Goal: Transaction & Acquisition: Purchase product/service

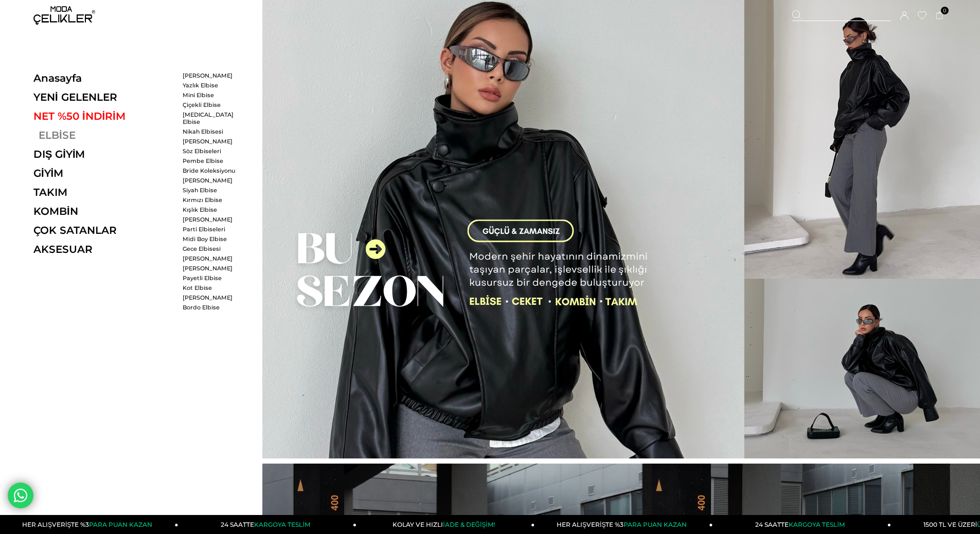
click at [60, 136] on link "ELBİSE" at bounding box center [103, 135] width 141 height 12
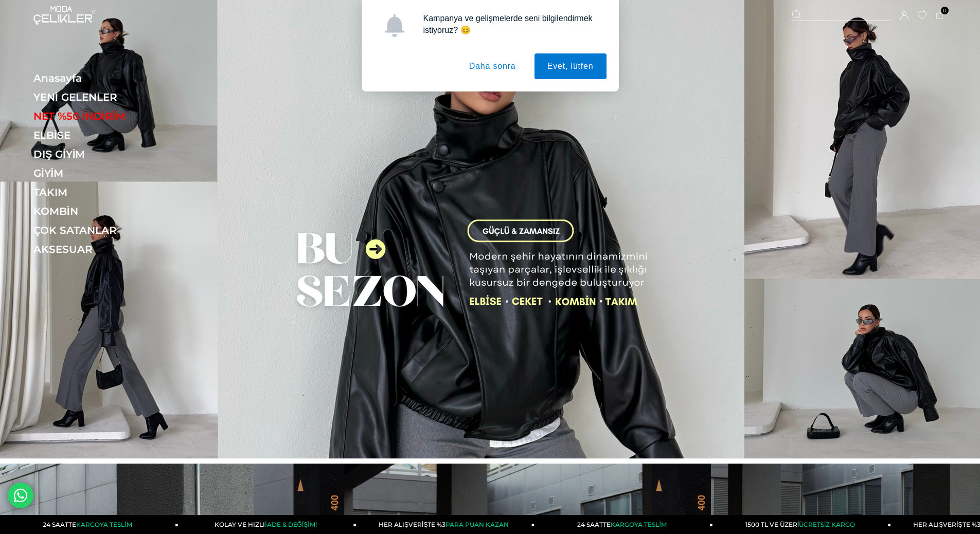
click at [489, 71] on button "Daha sonra" at bounding box center [492, 66] width 73 height 26
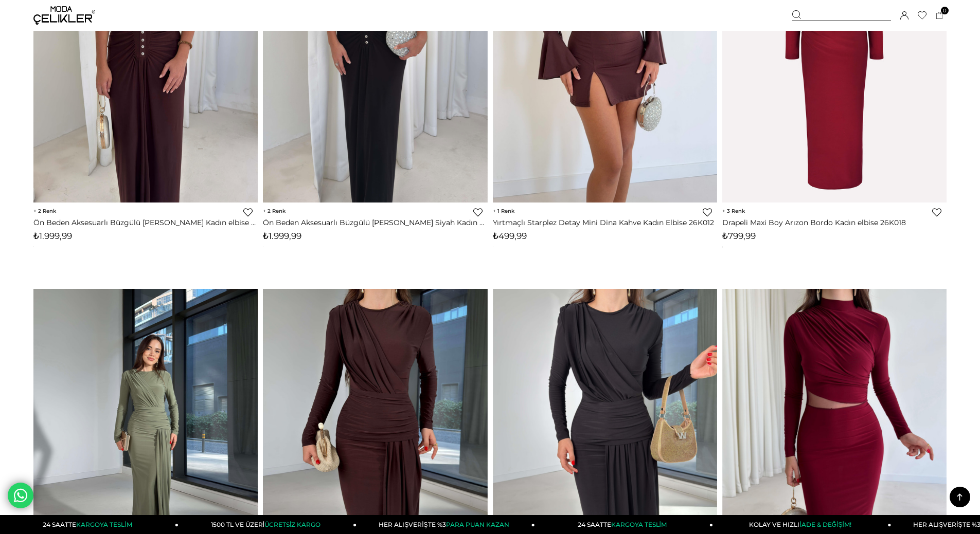
scroll to position [5708, 0]
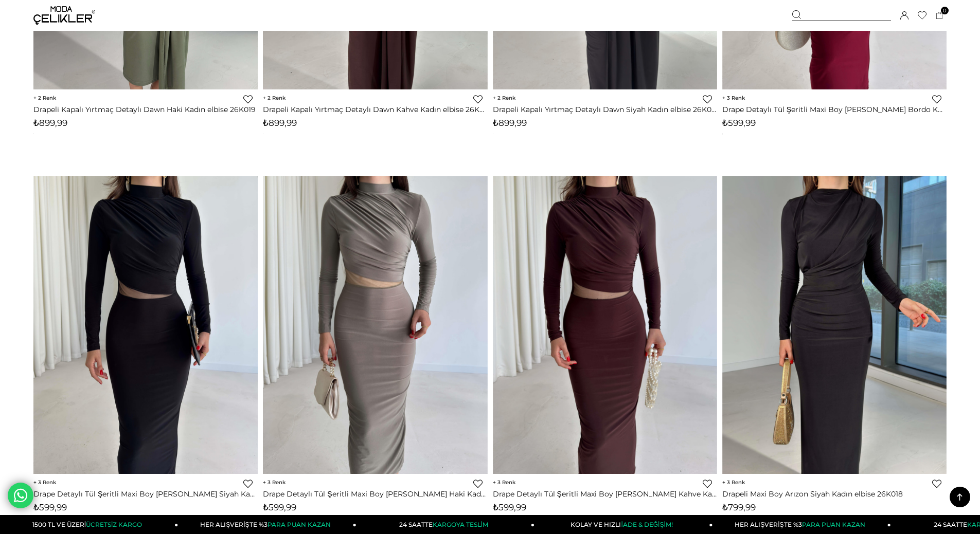
scroll to position [6119, 0]
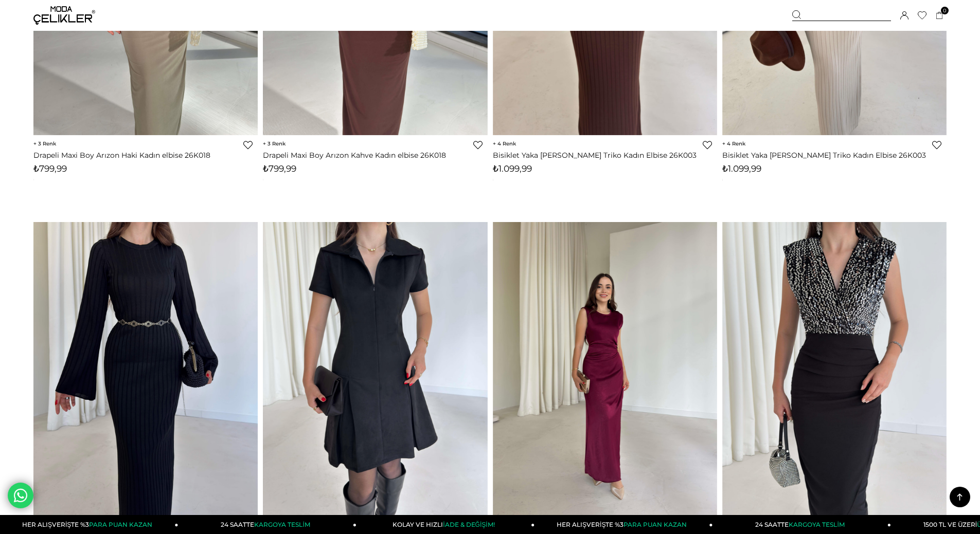
scroll to position [6942, 0]
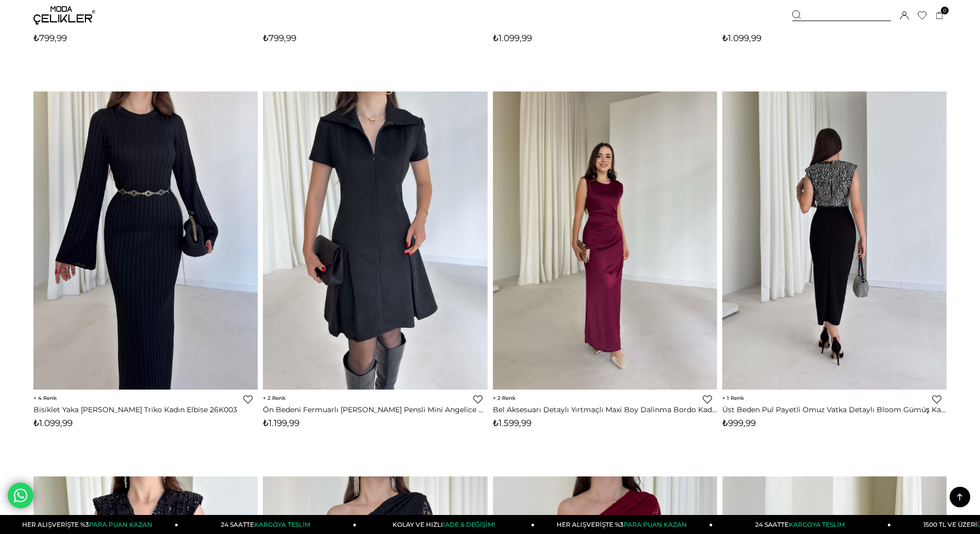
scroll to position [7045, 0]
